Goal: Information Seeking & Learning: Learn about a topic

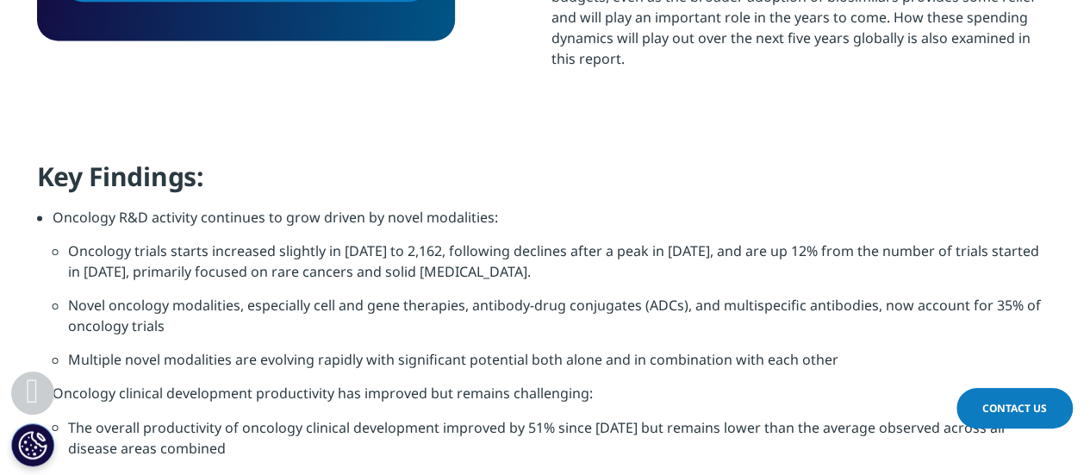
scroll to position [1221, 0]
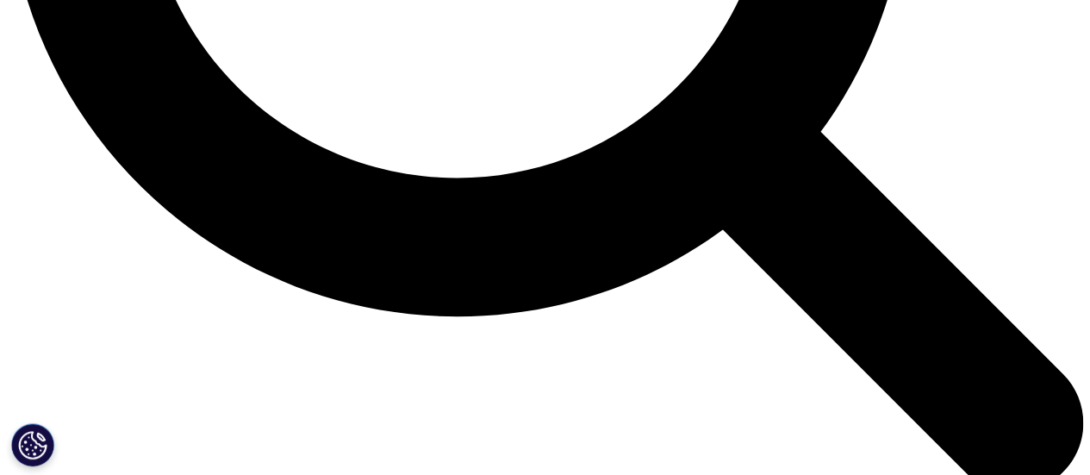
scroll to position [1845, 0]
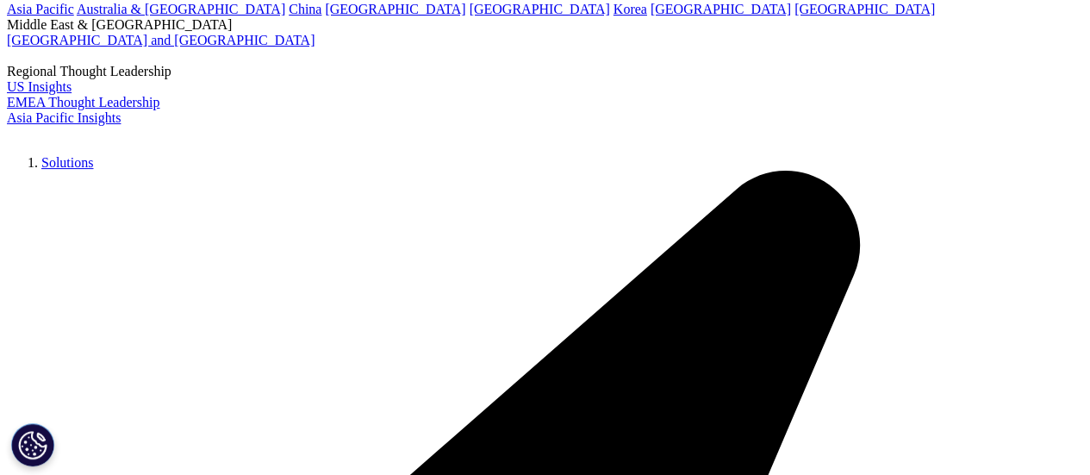
scroll to position [3416, 0]
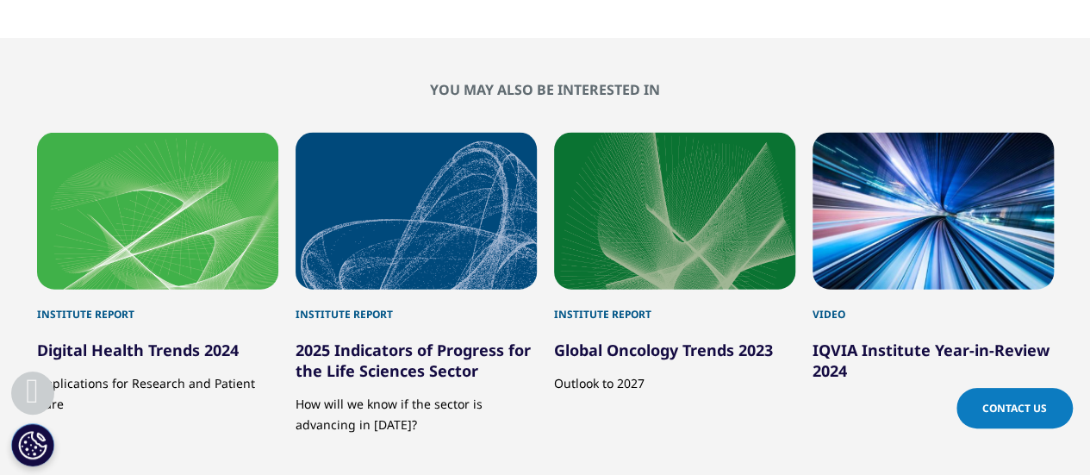
scroll to position [5074, 0]
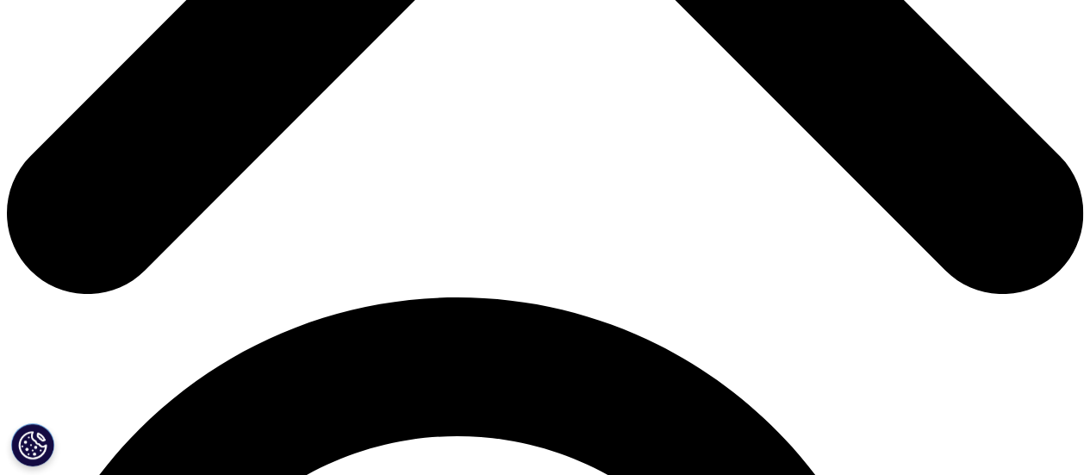
scroll to position [809, 0]
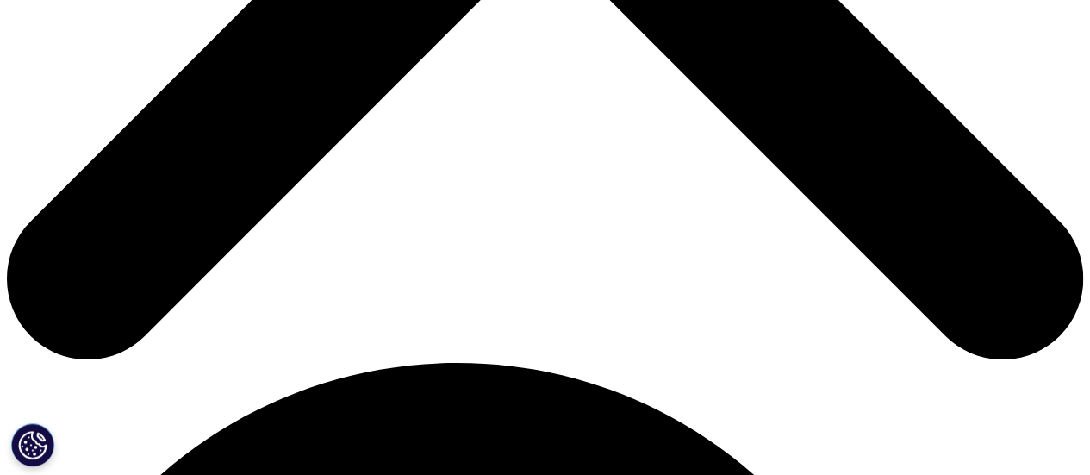
scroll to position [743, 0]
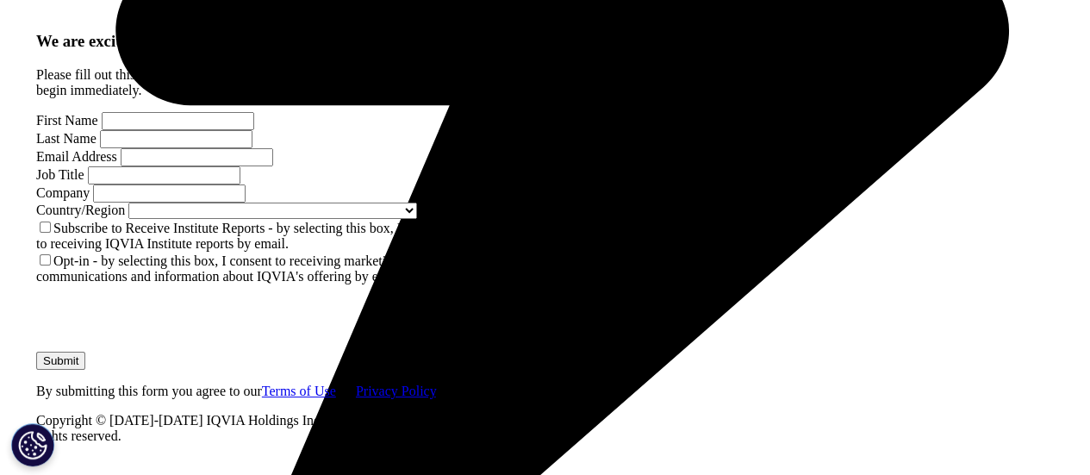
scroll to position [4674, 0]
